Goal: Transaction & Acquisition: Subscribe to service/newsletter

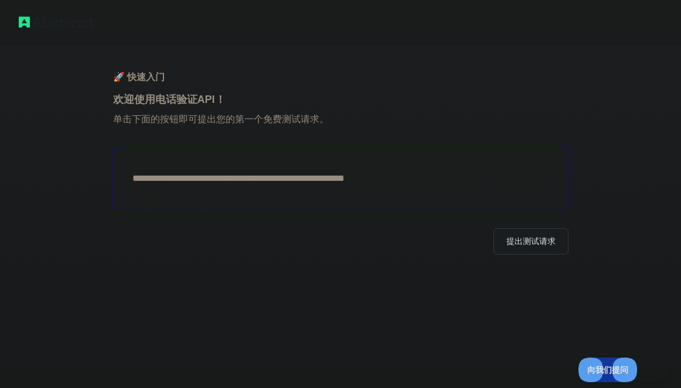
click at [200, 180] on textarea "**********" at bounding box center [340, 178] width 455 height 67
click at [549, 238] on font "提出测试请求" at bounding box center [530, 241] width 49 height 9
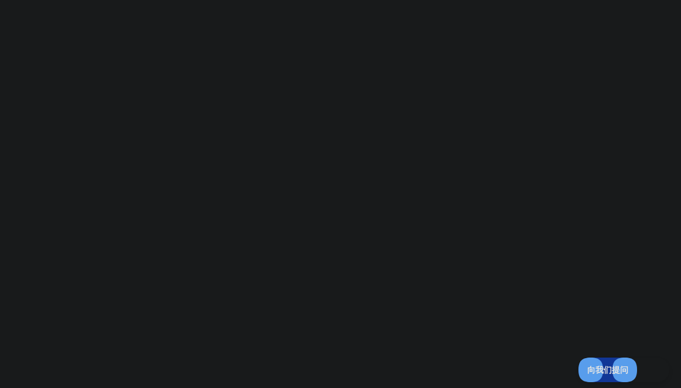
drag, startPoint x: 428, startPoint y: 83, endPoint x: 425, endPoint y: 95, distance: 13.4
click at [429, 83] on div at bounding box center [340, 194] width 681 height 388
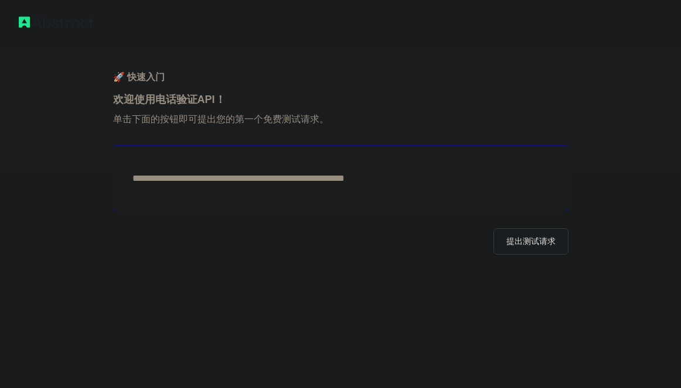
click at [521, 246] on font "提出测试请求" at bounding box center [530, 241] width 49 height 9
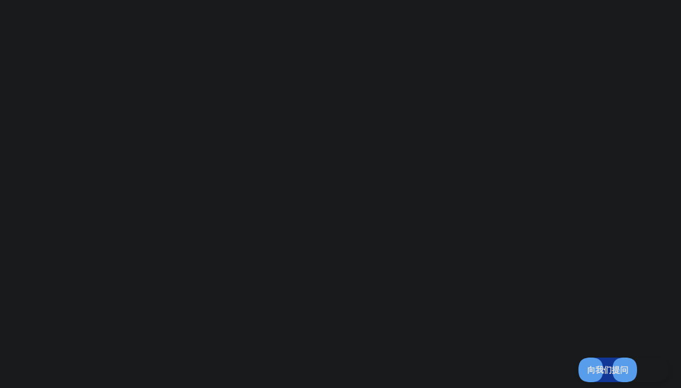
click at [374, 50] on div at bounding box center [340, 194] width 681 height 388
click at [406, 135] on div at bounding box center [340, 194] width 681 height 388
drag, startPoint x: 320, startPoint y: 230, endPoint x: 448, endPoint y: 312, distance: 152.6
click at [320, 231] on div at bounding box center [340, 194] width 681 height 388
click at [592, 368] on font "向我们提问" at bounding box center [601, 368] width 41 height 9
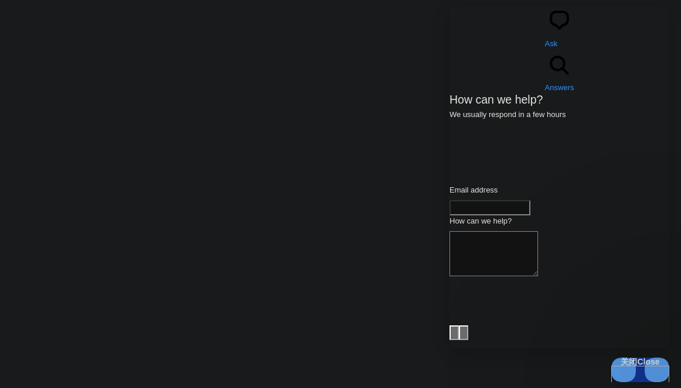
click at [313, 116] on div at bounding box center [340, 194] width 681 height 388
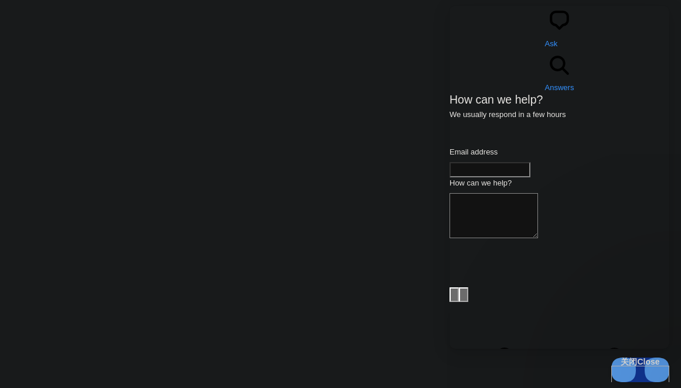
drag, startPoint x: 315, startPoint y: 203, endPoint x: 260, endPoint y: 219, distance: 57.9
click at [315, 203] on div at bounding box center [340, 194] width 681 height 388
drag, startPoint x: 233, startPoint y: 219, endPoint x: 161, endPoint y: 240, distance: 75.6
click at [230, 221] on div at bounding box center [340, 194] width 681 height 388
drag, startPoint x: 159, startPoint y: 240, endPoint x: 382, endPoint y: 305, distance: 232.5
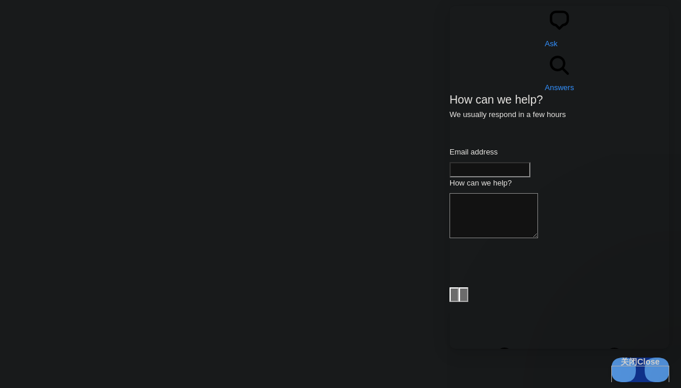
click at [160, 242] on div at bounding box center [340, 194] width 681 height 388
click at [653, 363] on button "关闭 Close" at bounding box center [636, 368] width 58 height 25
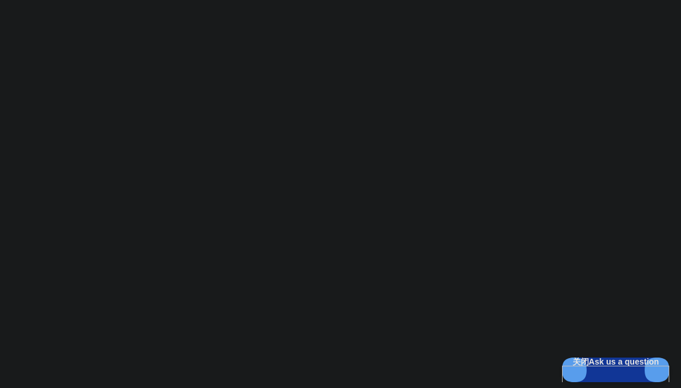
drag, startPoint x: 12, startPoint y: 299, endPoint x: 244, endPoint y: 245, distance: 238.2
click at [240, 247] on div at bounding box center [340, 194] width 681 height 388
